Goal: Transaction & Acquisition: Download file/media

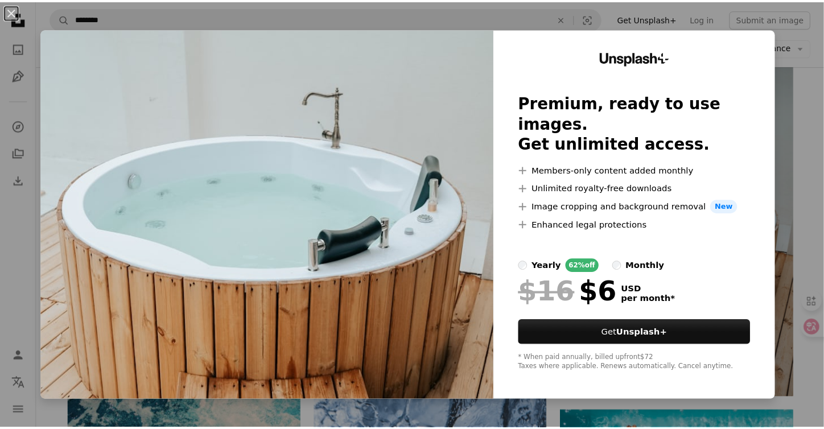
scroll to position [30594, 0]
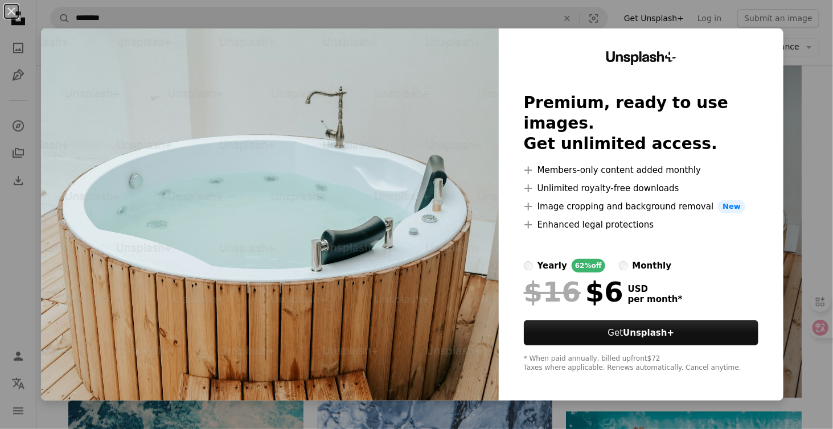
click at [798, 152] on div "An X shape Unsplash+ Premium, ready to use images. Get unlimited access. A plus…" at bounding box center [416, 214] width 833 height 429
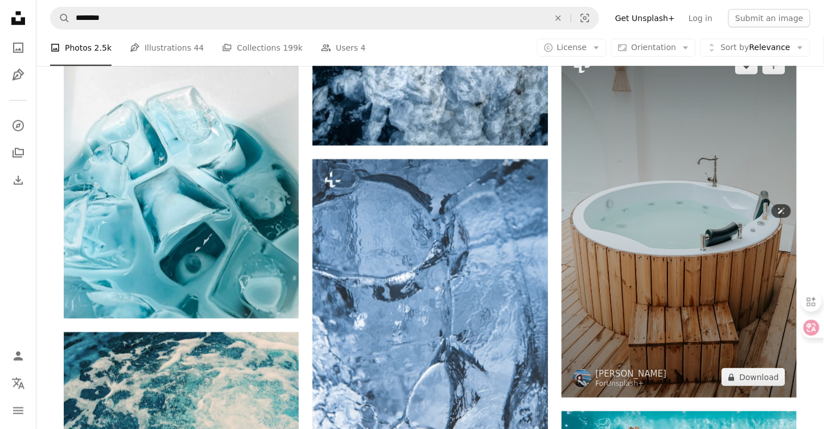
click at [701, 289] on img at bounding box center [679, 221] width 235 height 353
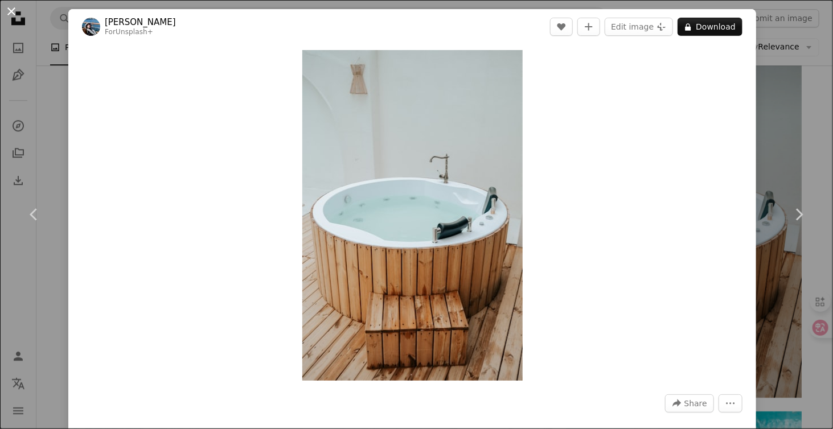
click at [8, 13] on button "An X shape" at bounding box center [12, 12] width 14 height 14
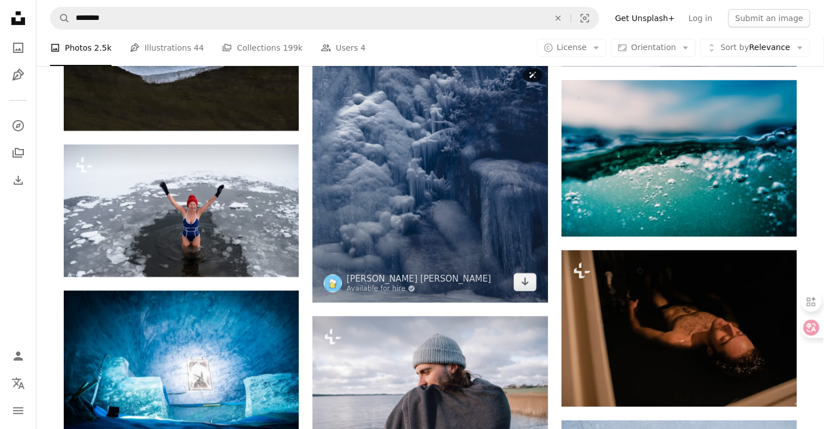
scroll to position [31789, 0]
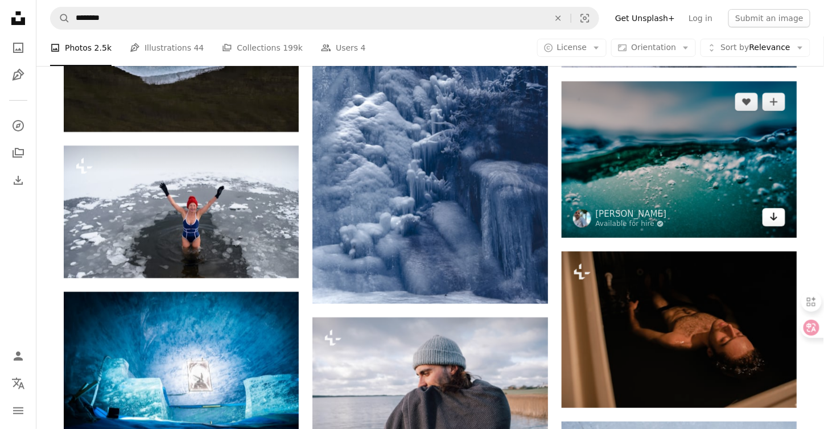
click at [777, 219] on icon "Arrow pointing down" at bounding box center [774, 217] width 9 height 14
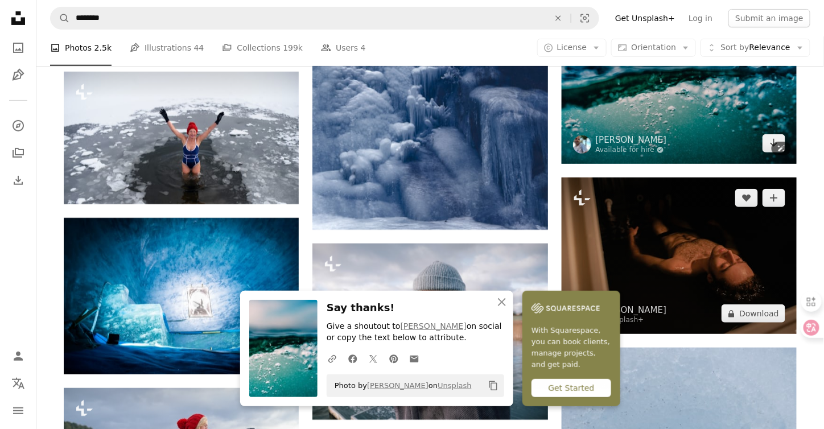
scroll to position [31960, 0]
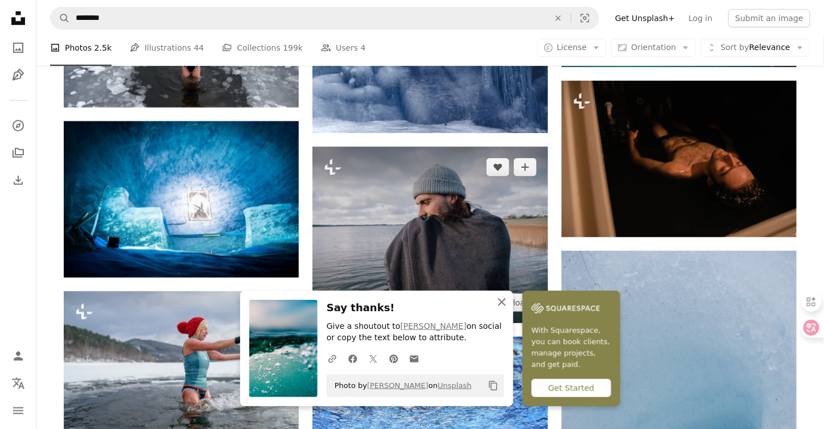
click at [507, 298] on icon "An X shape" at bounding box center [502, 302] width 14 height 14
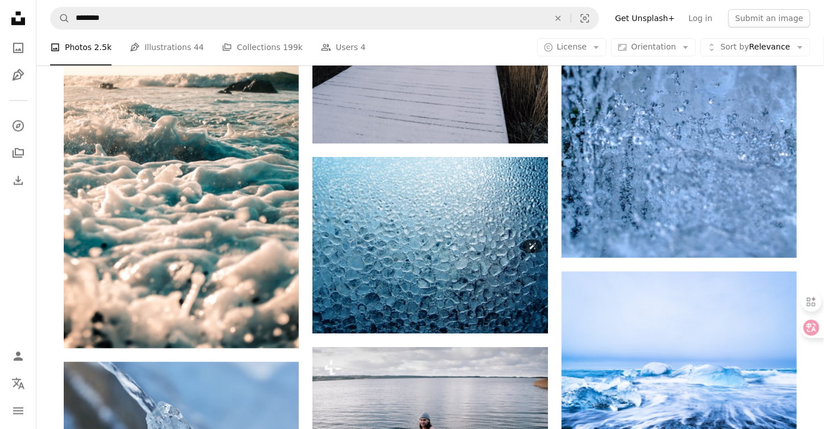
scroll to position [32928, 0]
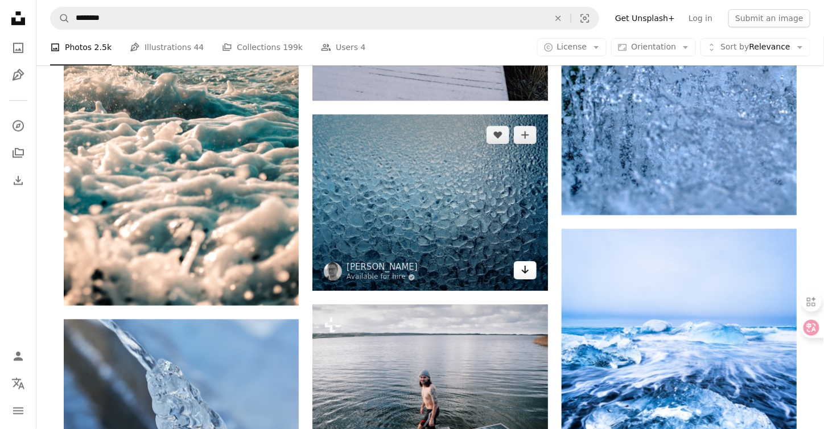
click at [524, 274] on icon "Arrow pointing down" at bounding box center [525, 270] width 9 height 14
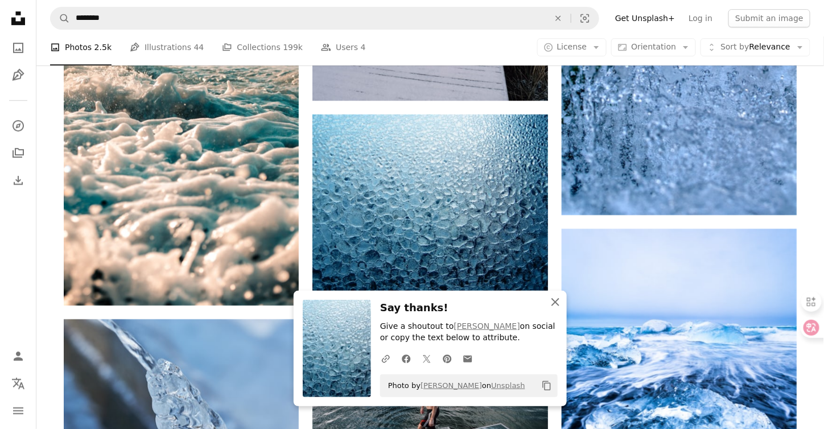
drag, startPoint x: 560, startPoint y: 307, endPoint x: 552, endPoint y: 302, distance: 9.2
click at [560, 307] on icon "An X shape" at bounding box center [556, 302] width 14 height 14
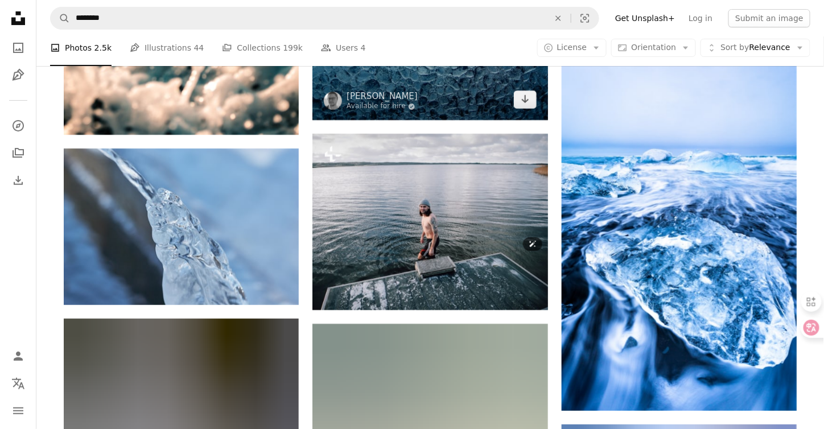
scroll to position [33099, 0]
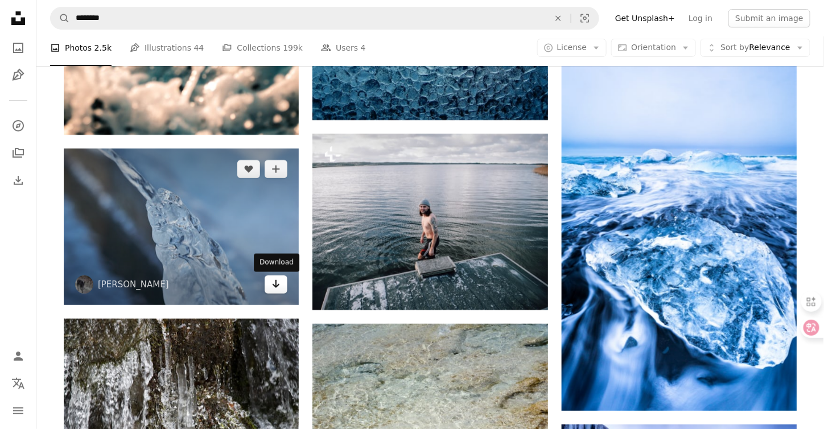
click at [274, 287] on icon "Arrow pointing down" at bounding box center [276, 284] width 9 height 14
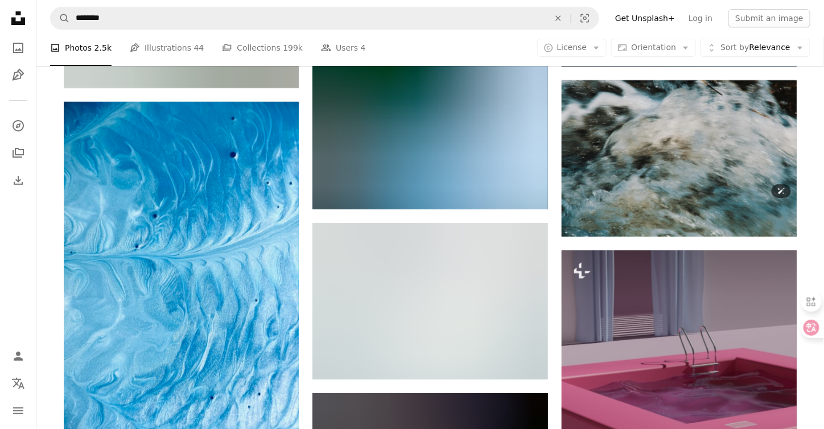
scroll to position [37482, 0]
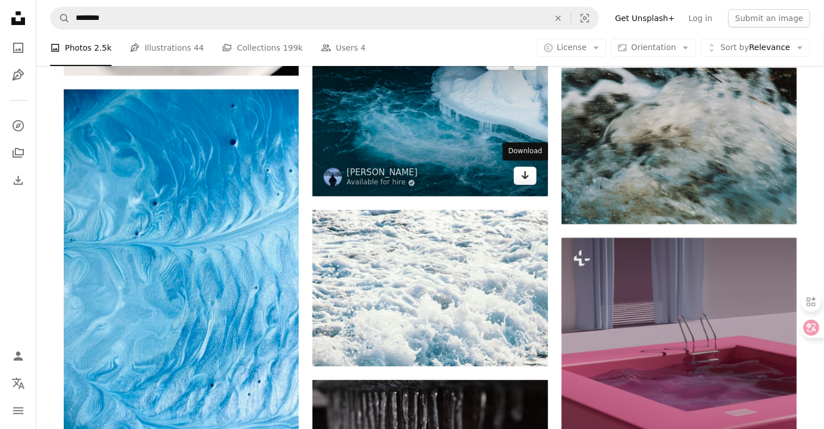
click at [526, 177] on icon "Arrow pointing down" at bounding box center [525, 175] width 9 height 14
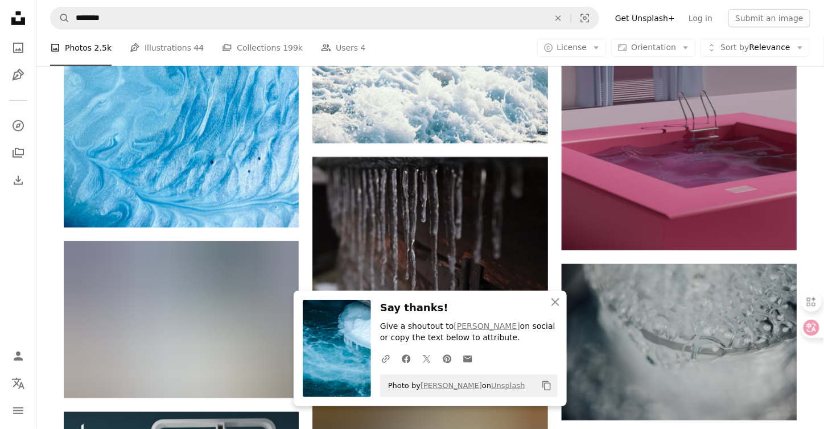
scroll to position [37710, 0]
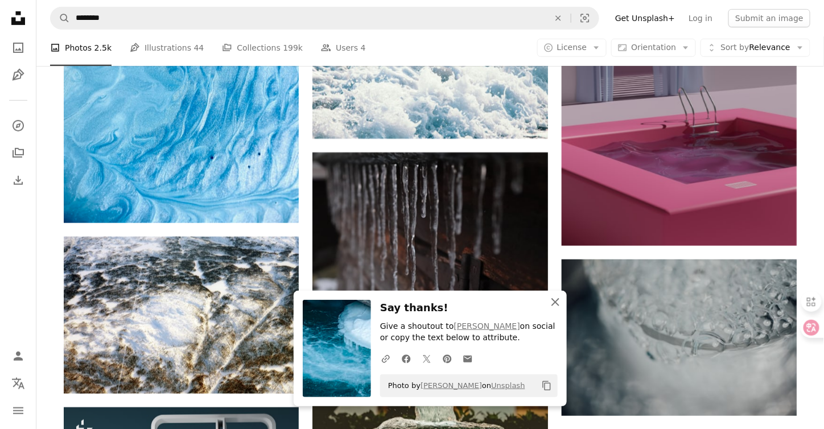
drag, startPoint x: 556, startPoint y: 305, endPoint x: 537, endPoint y: 300, distance: 19.3
click at [557, 305] on icon "An X shape" at bounding box center [556, 302] width 14 height 14
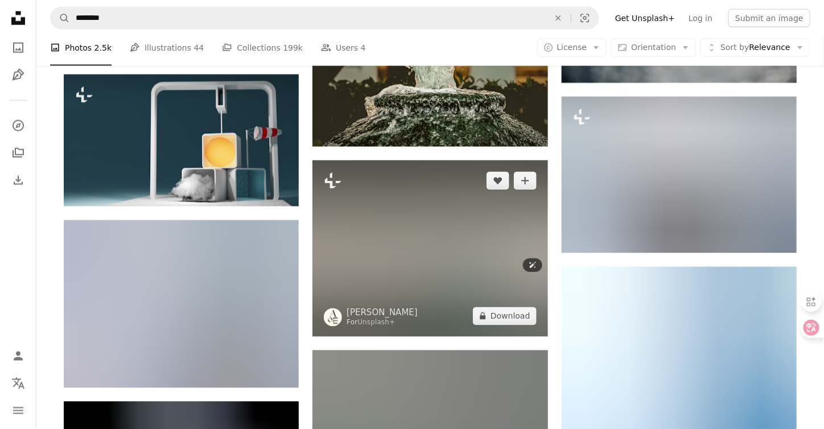
scroll to position [38051, 0]
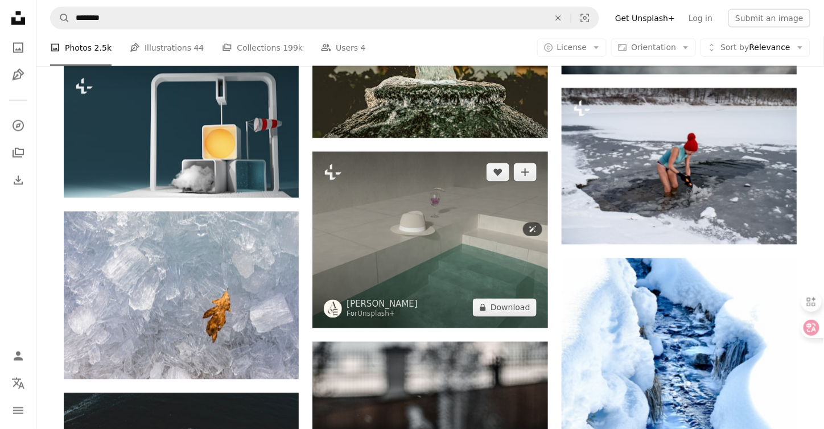
click at [501, 254] on img at bounding box center [430, 240] width 235 height 176
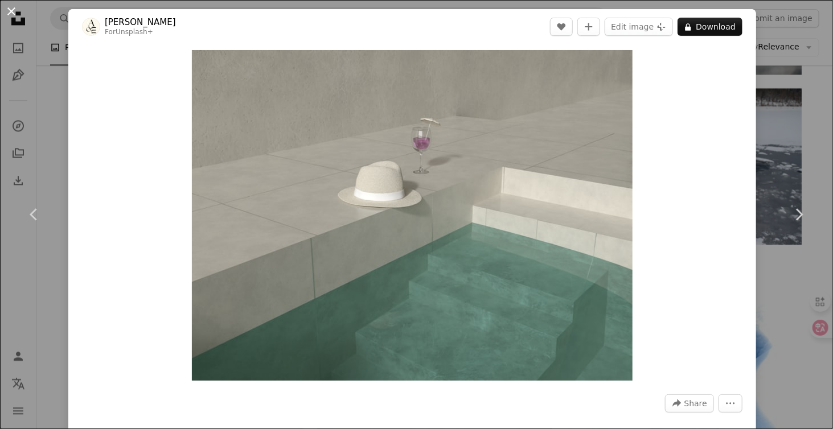
click at [10, 11] on button "An X shape" at bounding box center [12, 12] width 14 height 14
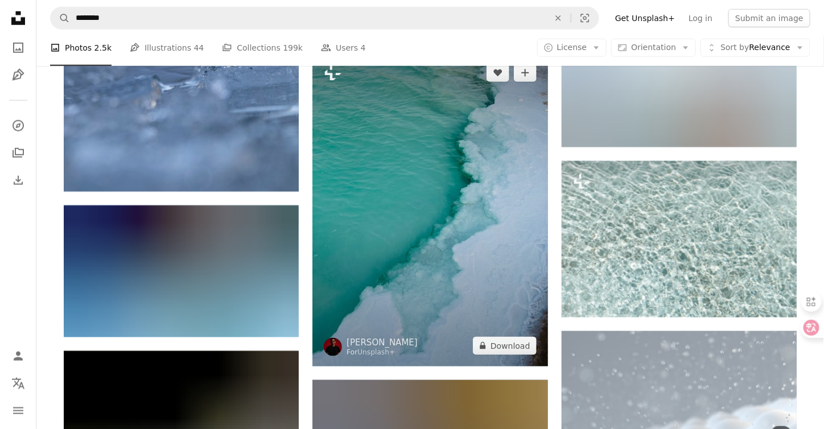
scroll to position [40784, 0]
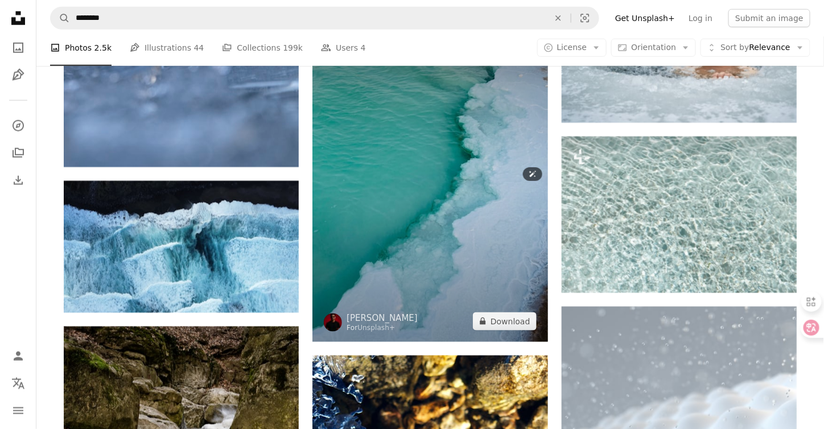
click at [431, 178] on img at bounding box center [430, 185] width 235 height 314
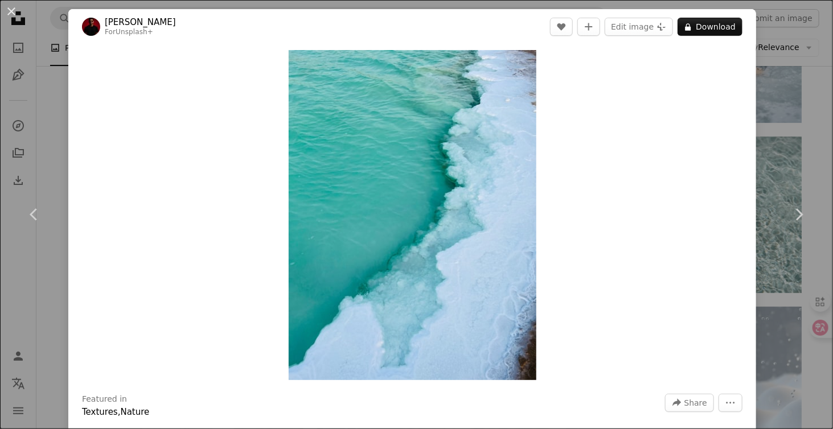
drag, startPoint x: 13, startPoint y: 15, endPoint x: 400, endPoint y: 221, distance: 438.3
click at [13, 15] on button "An X shape" at bounding box center [12, 12] width 14 height 14
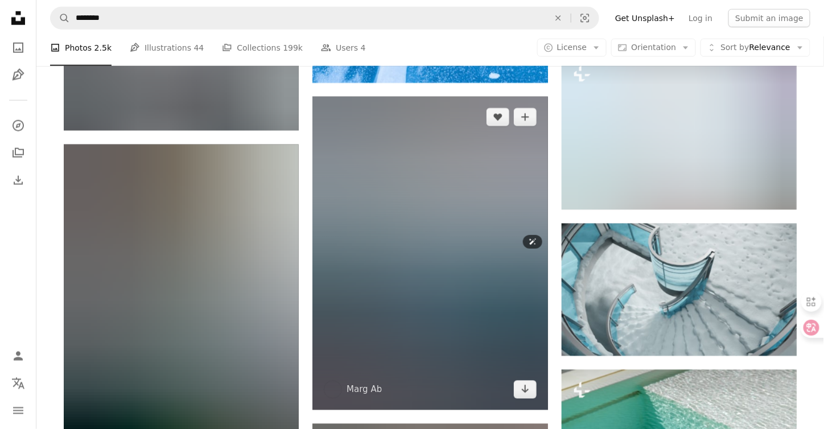
scroll to position [46761, 0]
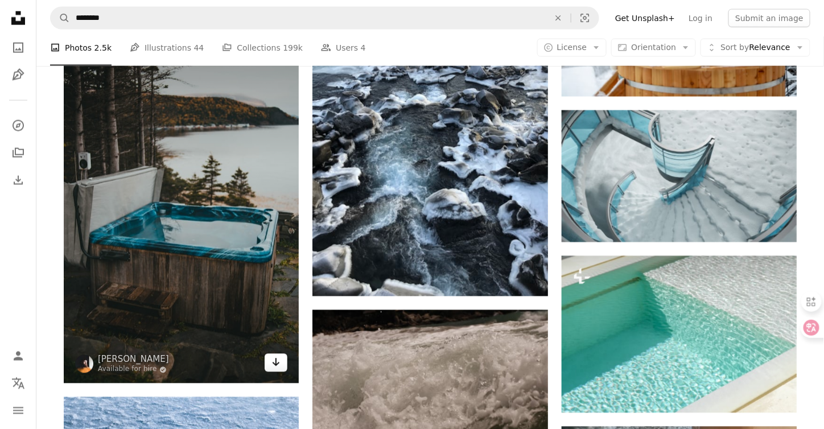
click at [277, 364] on icon "Download" at bounding box center [276, 363] width 7 height 8
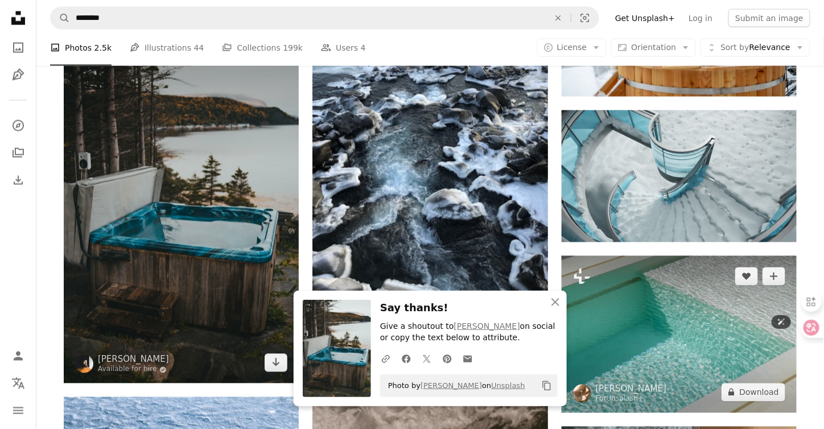
scroll to position [46704, 0]
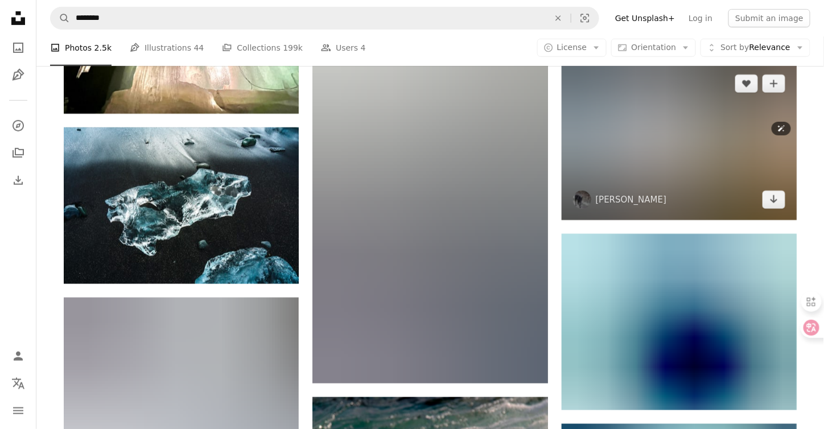
scroll to position [49835, 0]
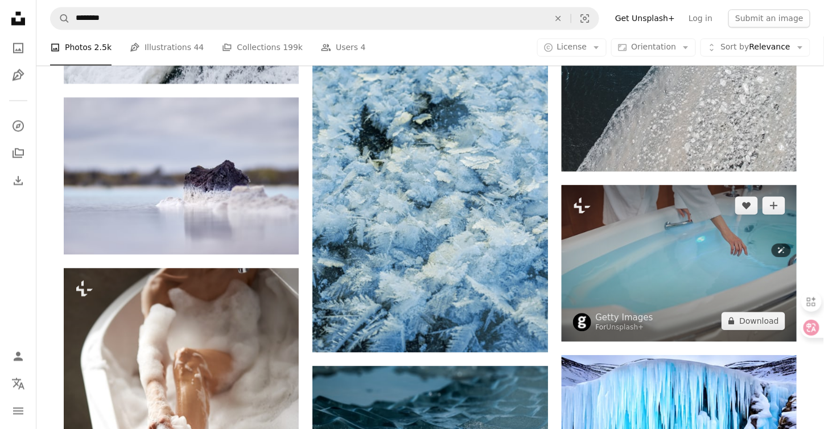
click at [698, 285] on img at bounding box center [679, 263] width 235 height 157
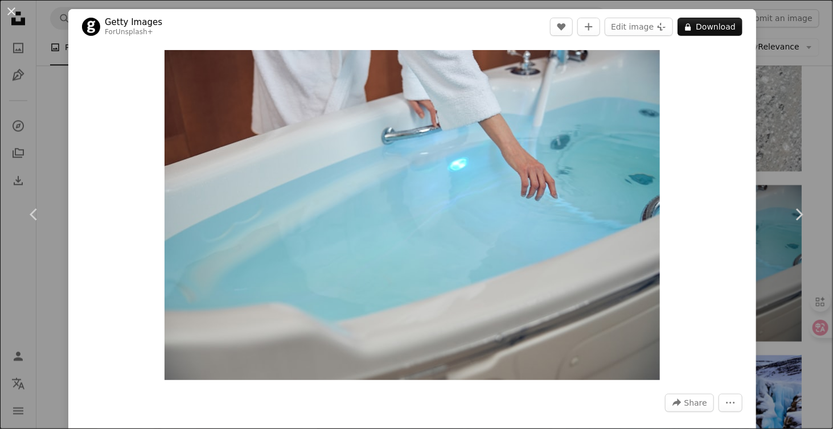
drag, startPoint x: 10, startPoint y: 15, endPoint x: 400, endPoint y: 62, distance: 393.3
click at [10, 15] on button "An X shape" at bounding box center [12, 12] width 14 height 14
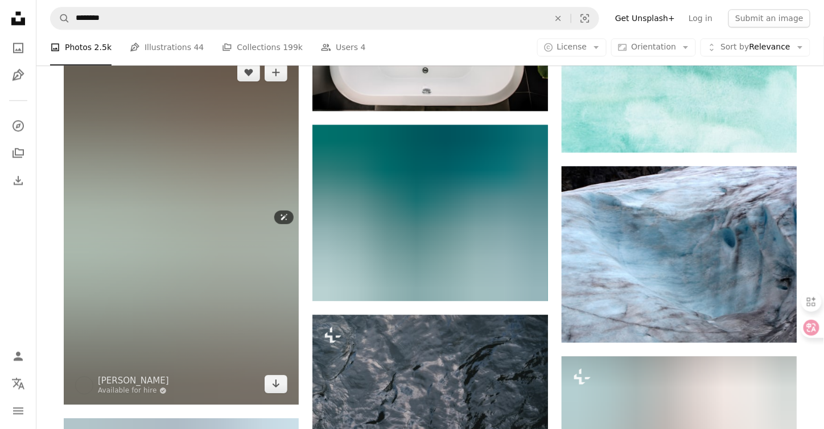
scroll to position [51429, 0]
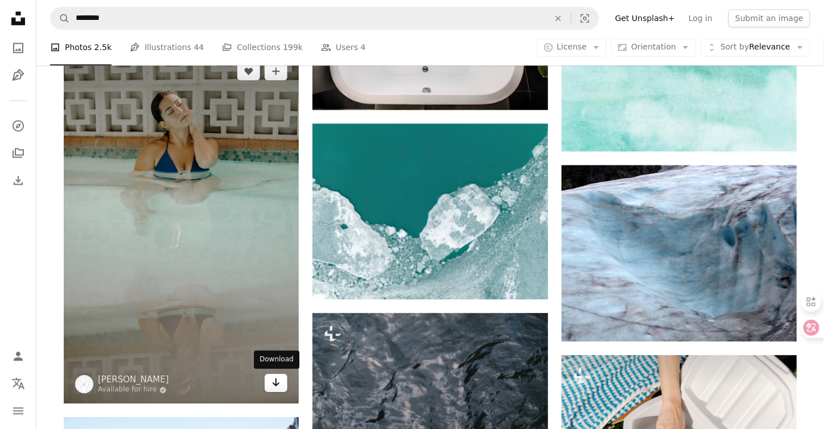
click at [274, 387] on icon "Arrow pointing down" at bounding box center [276, 383] width 9 height 14
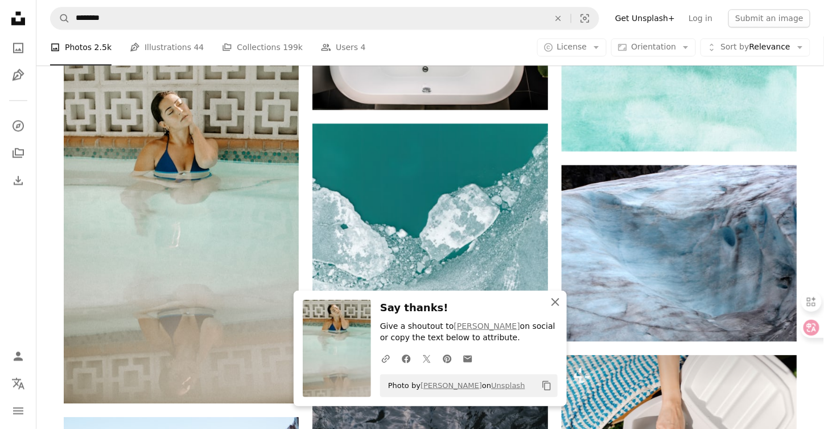
click at [554, 299] on icon "An X shape" at bounding box center [556, 302] width 14 height 14
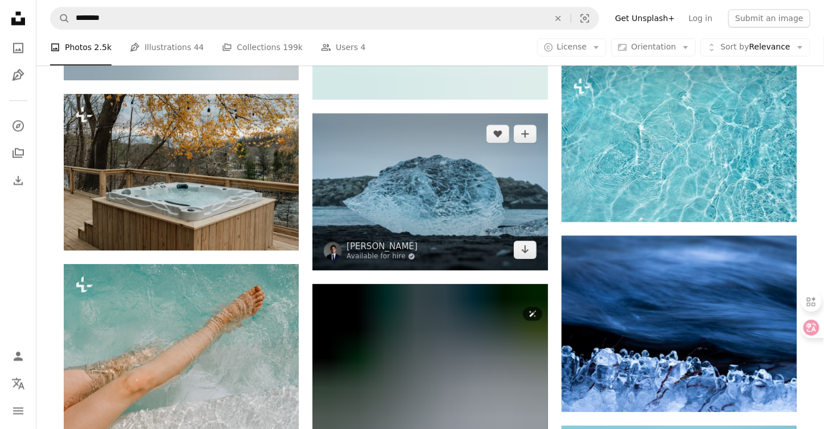
scroll to position [52852, 0]
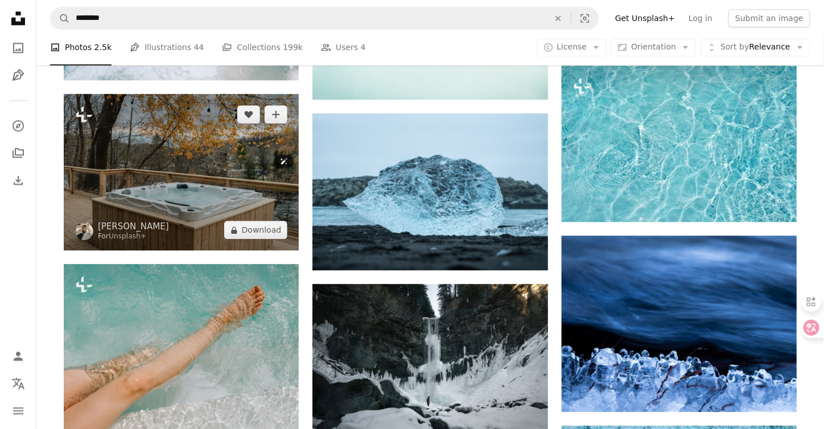
click at [245, 195] on img at bounding box center [181, 172] width 235 height 157
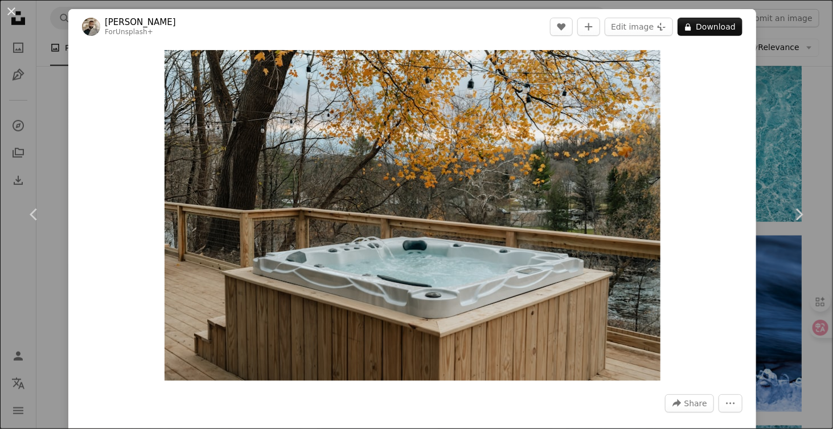
drag, startPoint x: 10, startPoint y: 14, endPoint x: 263, endPoint y: 153, distance: 288.7
click at [10, 13] on button "An X shape" at bounding box center [12, 12] width 14 height 14
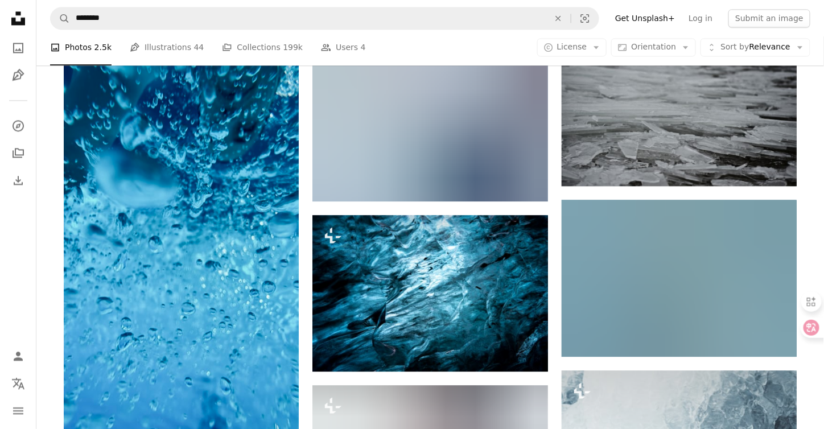
scroll to position [61675, 0]
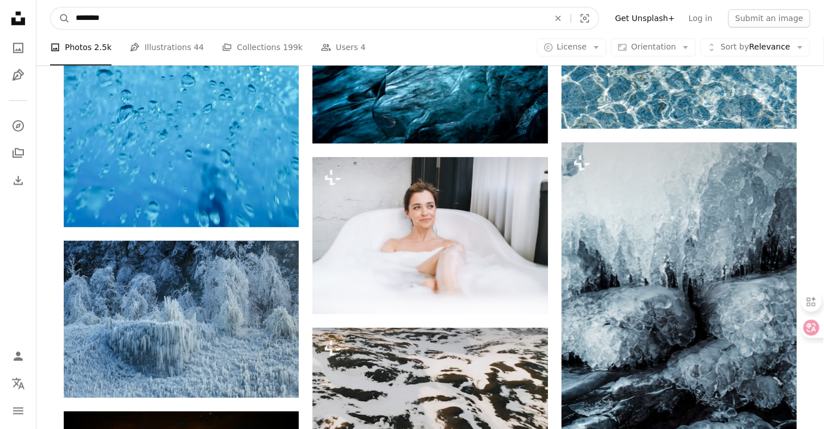
click at [131, 19] on input "********" at bounding box center [308, 18] width 476 height 22
type input "**********"
click button "A magnifying glass" at bounding box center [60, 18] width 19 height 22
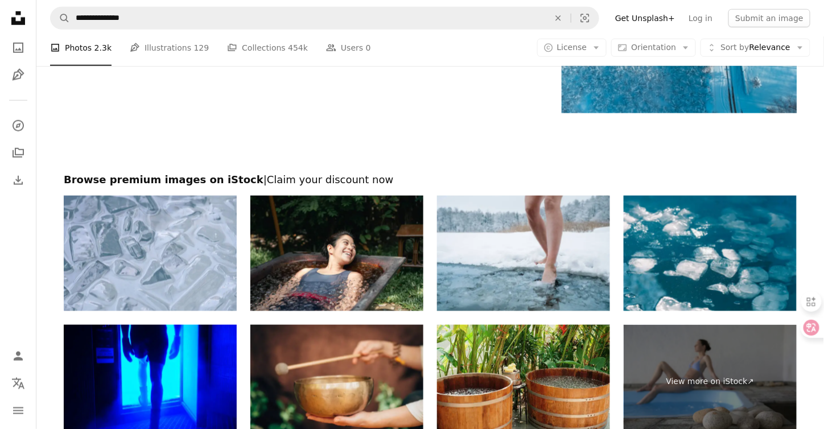
scroll to position [1822, 0]
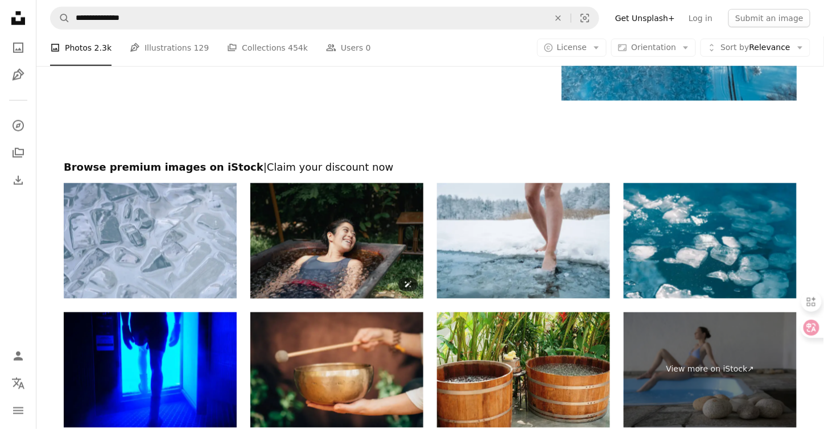
click at [356, 246] on img at bounding box center [336, 241] width 173 height 116
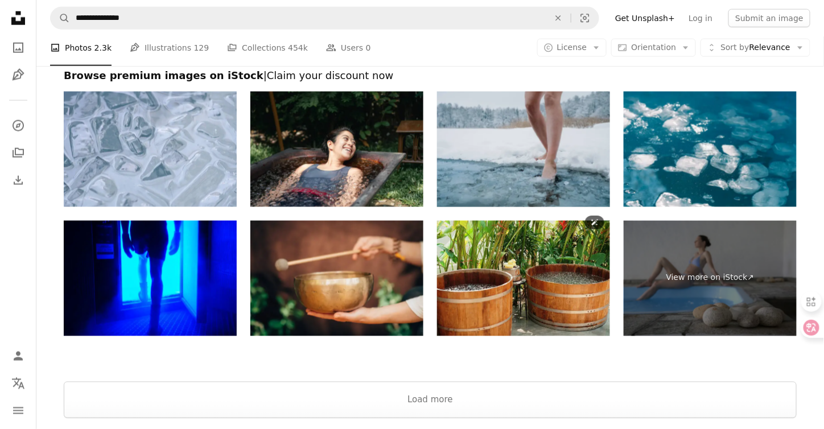
scroll to position [1935, 0]
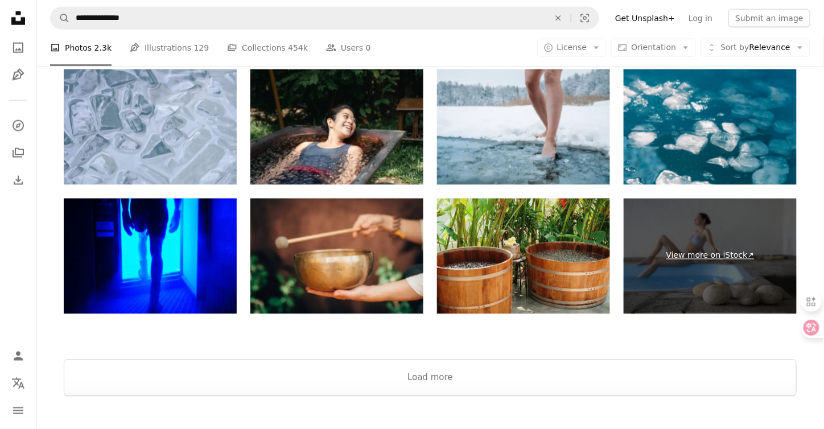
click at [724, 254] on link "View more on iStock ↗" at bounding box center [710, 257] width 173 height 116
click at [693, 256] on link "View more on iStock ↗" at bounding box center [710, 257] width 173 height 116
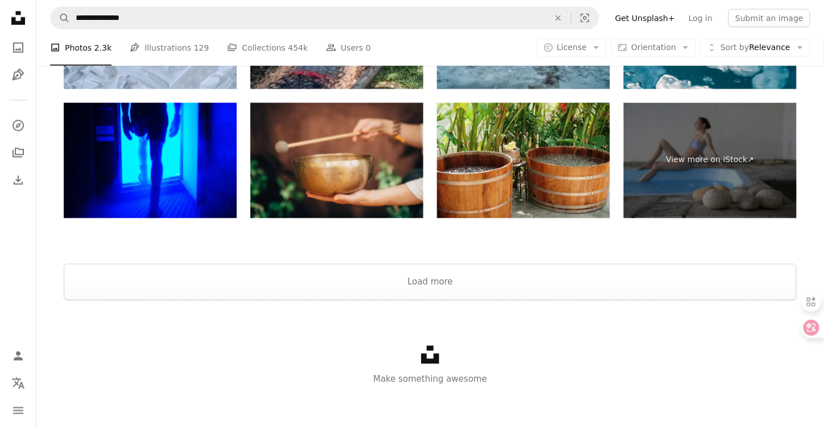
scroll to position [2032, 0]
